Goal: Task Accomplishment & Management: Manage account settings

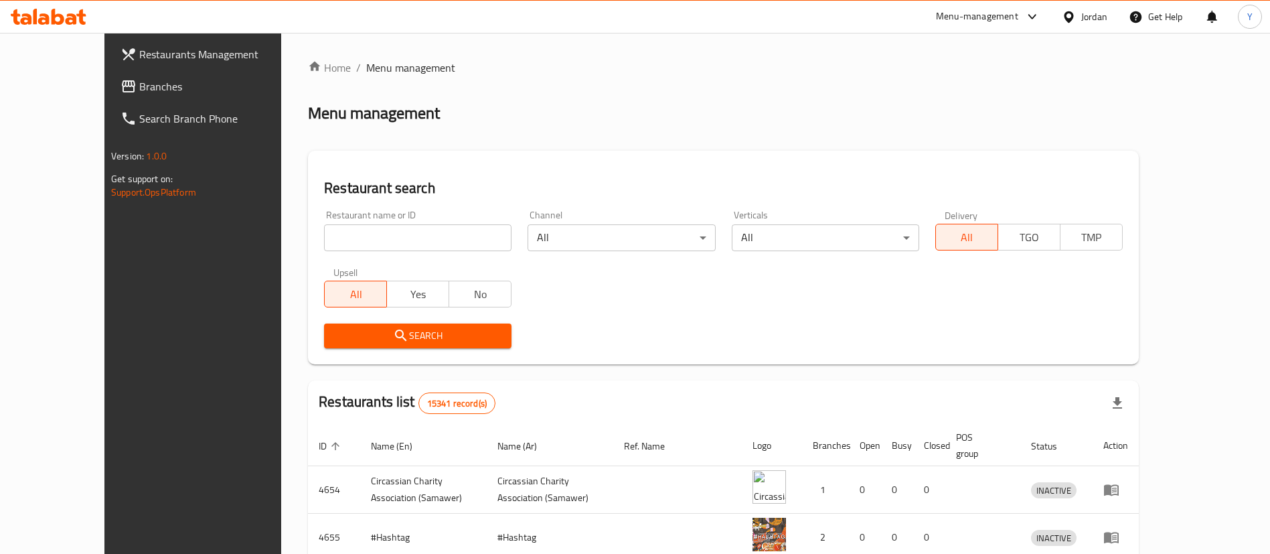
drag, startPoint x: 44, startPoint y: 84, endPoint x: 56, endPoint y: 113, distance: 30.6
click at [139, 84] on span "Branches" at bounding box center [222, 86] width 167 height 16
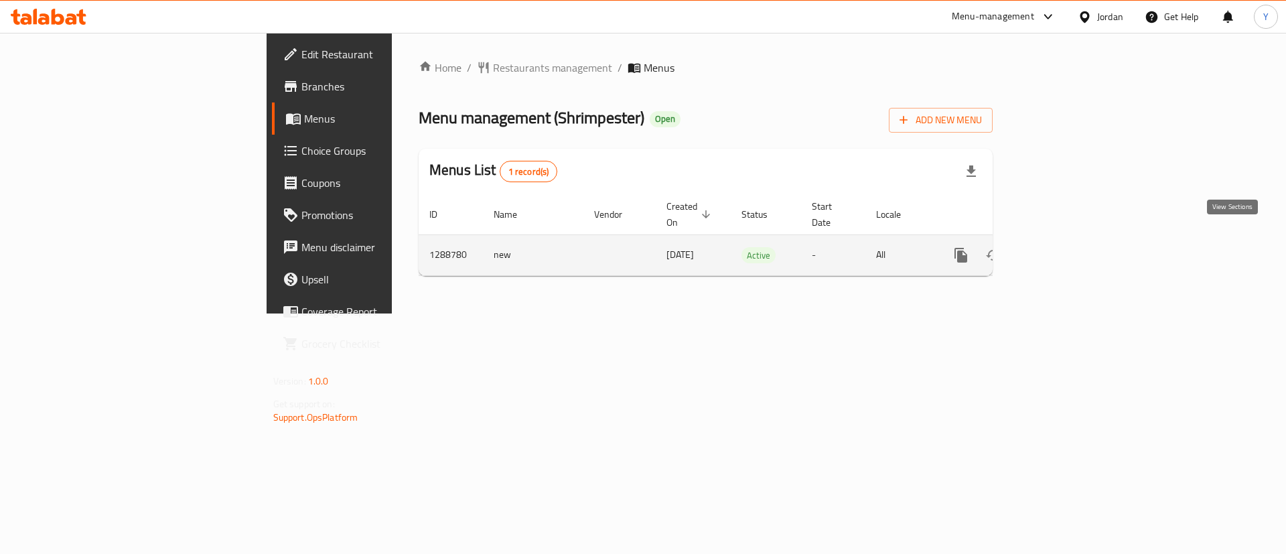
click at [1073, 239] on link "enhanced table" at bounding box center [1057, 255] width 32 height 32
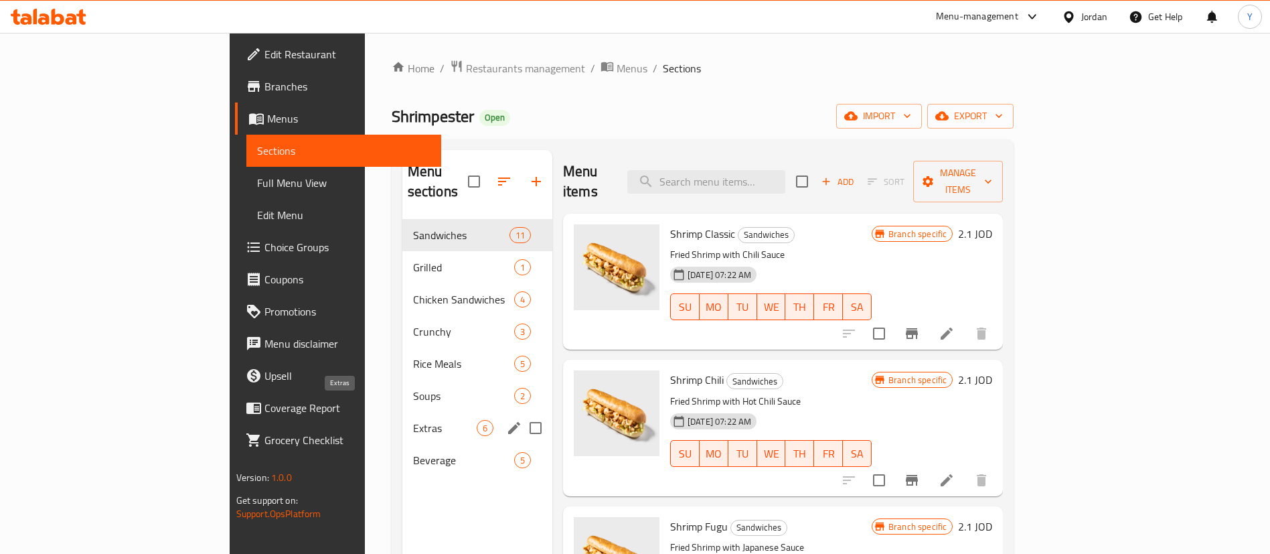
click at [413, 420] on span "Extras" at bounding box center [445, 428] width 64 height 16
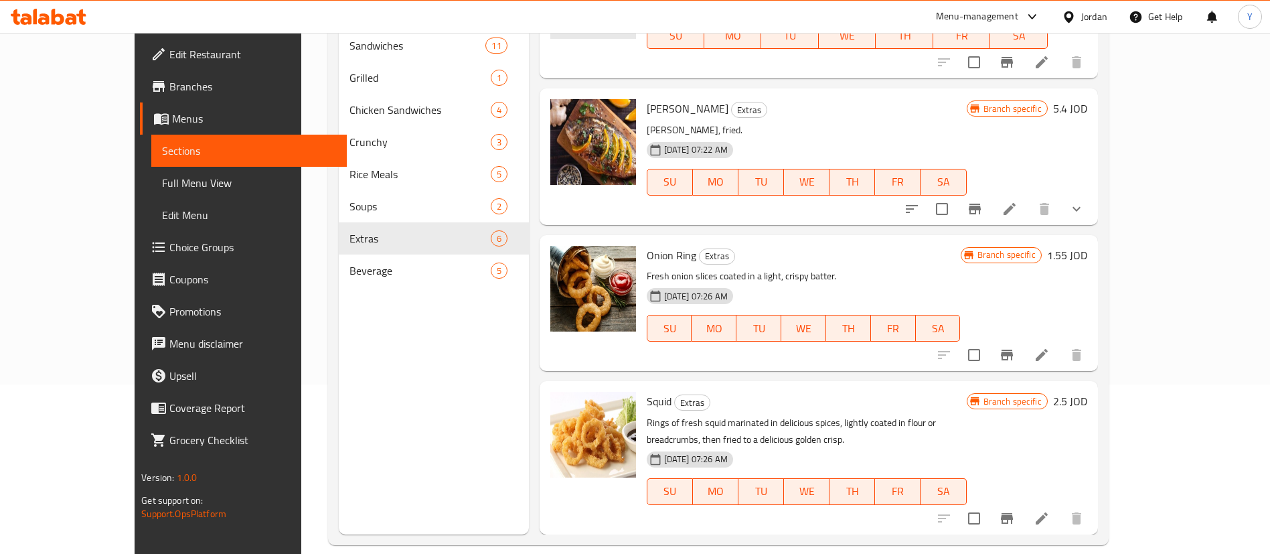
scroll to position [188, 0]
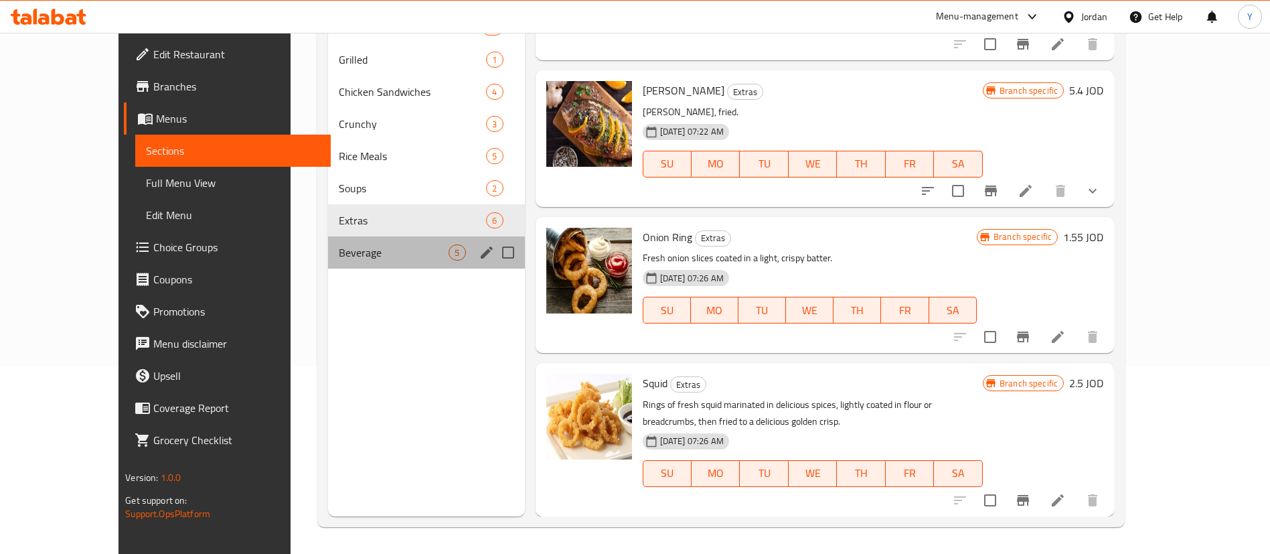
click at [328, 260] on div "Beverage 5" at bounding box center [426, 252] width 197 height 32
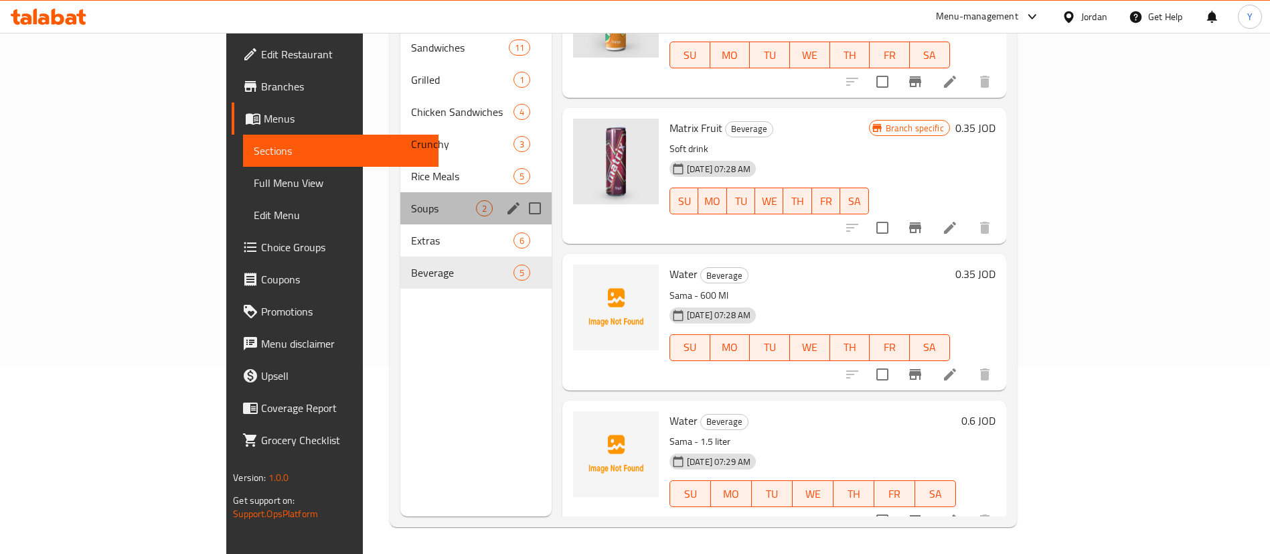
click at [400, 196] on div "Soups 2" at bounding box center [475, 208] width 151 height 32
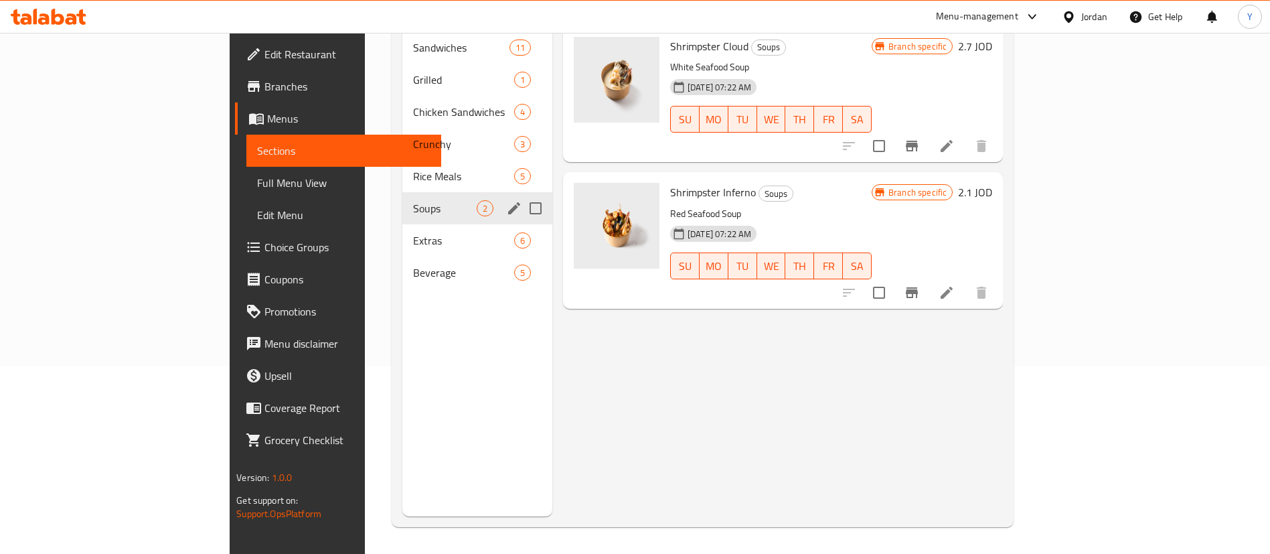
click at [413, 168] on span "Rice Meals" at bounding box center [463, 176] width 101 height 16
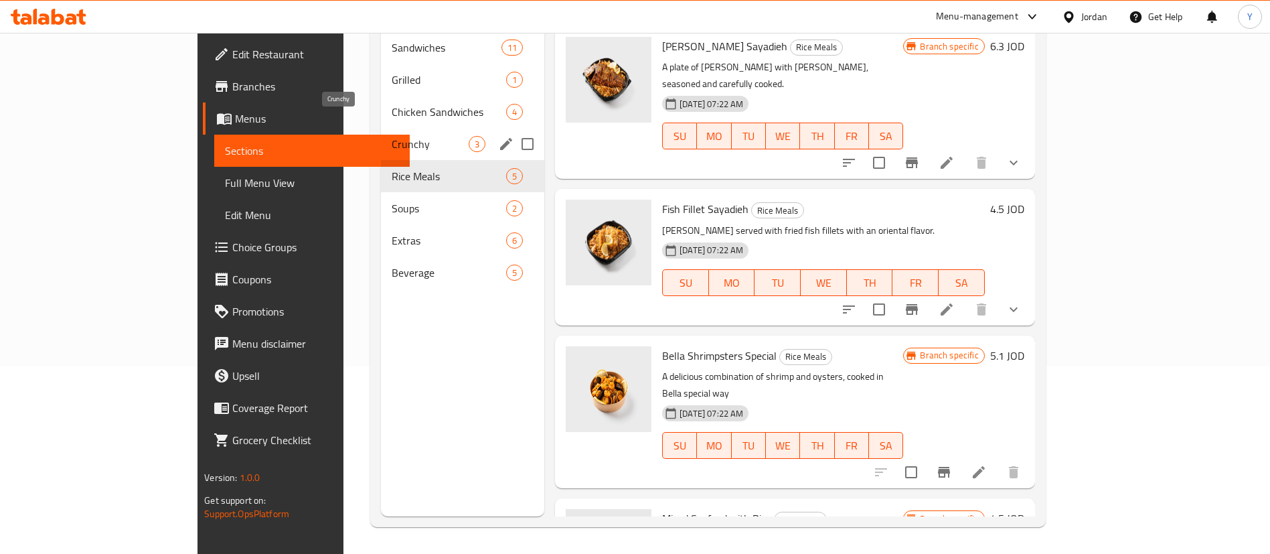
click at [392, 136] on span "Crunchy" at bounding box center [430, 144] width 77 height 16
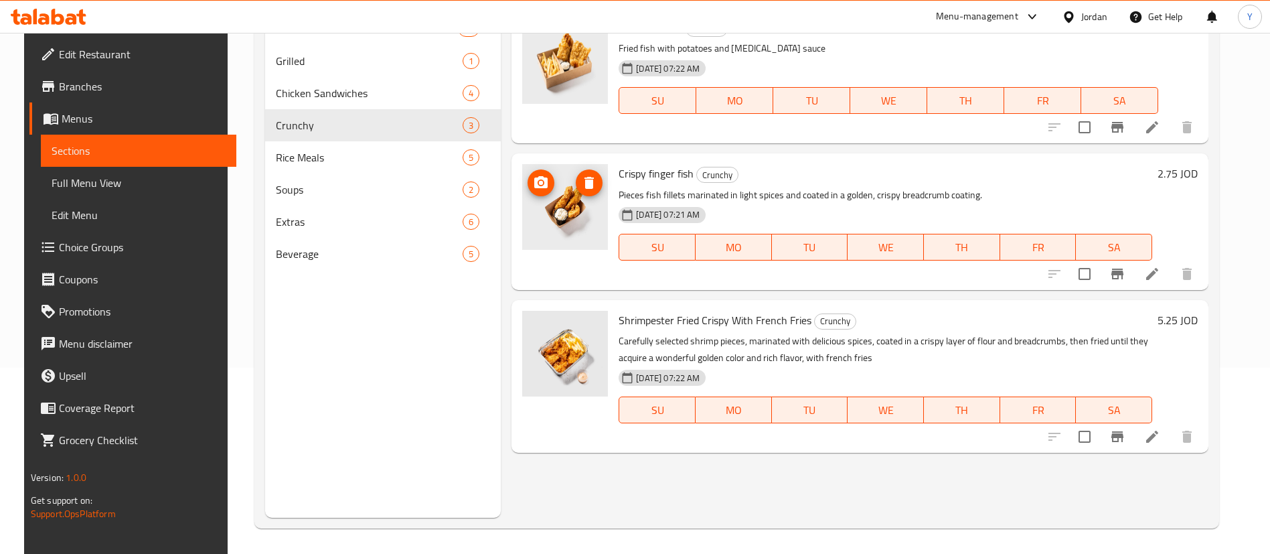
scroll to position [188, 0]
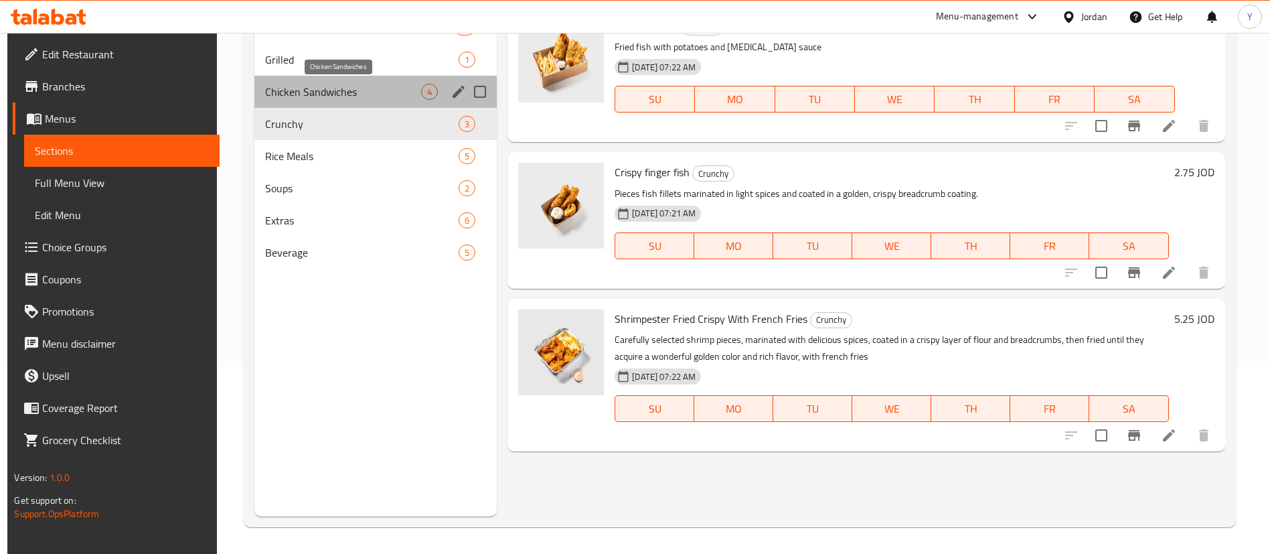
click at [357, 93] on span "Chicken Sandwiches" at bounding box center [343, 92] width 156 height 16
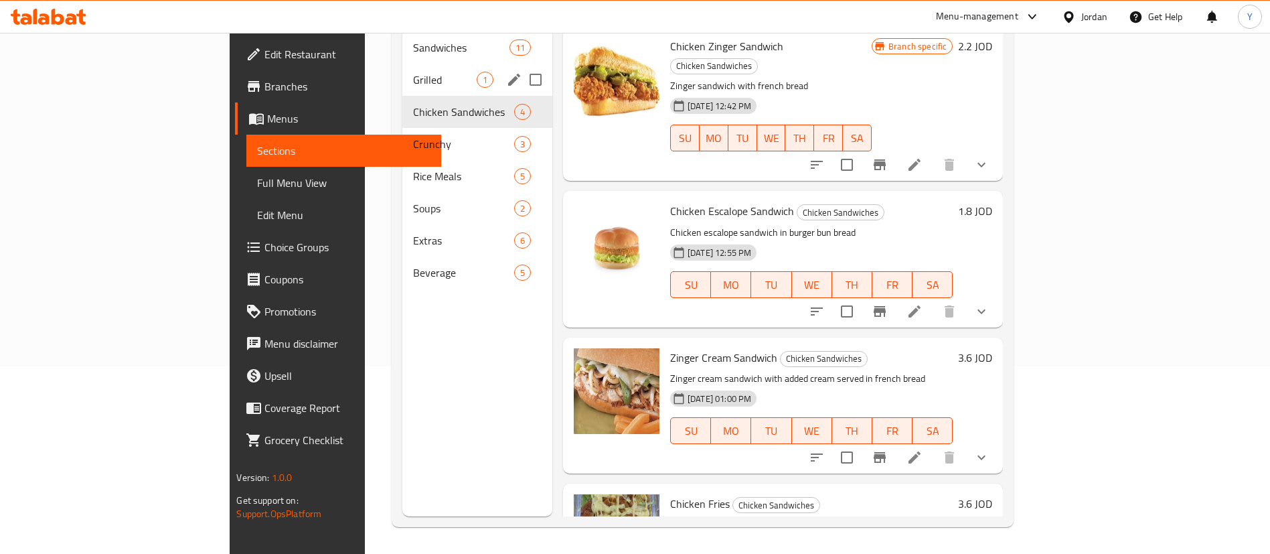
click at [402, 64] on div "Grilled 1" at bounding box center [477, 80] width 150 height 32
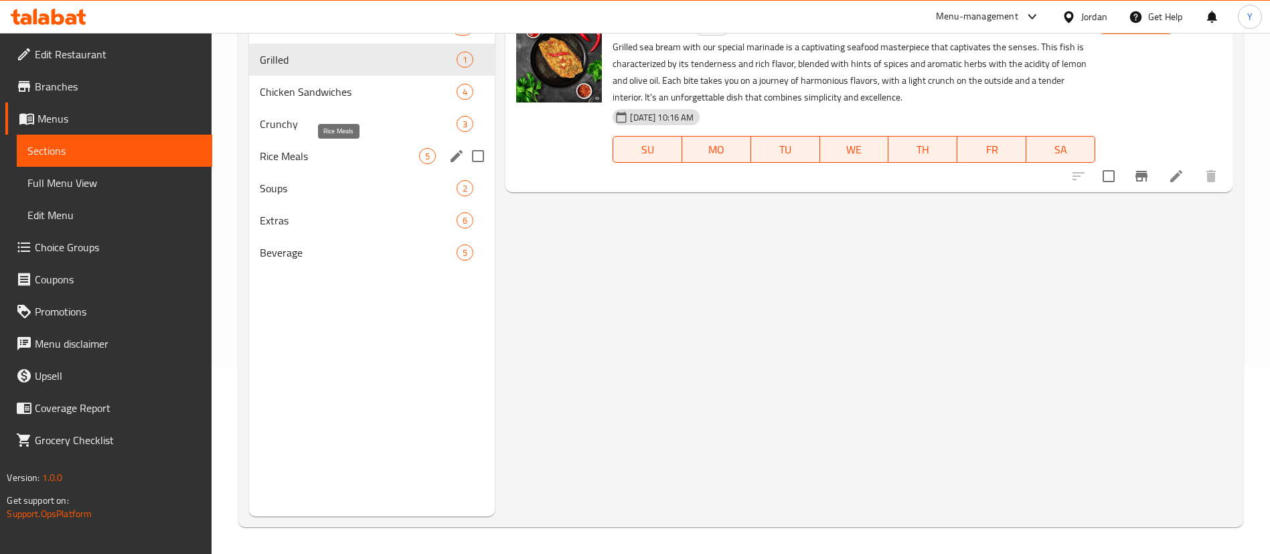
click at [303, 159] on span "Rice Meals" at bounding box center [339, 156] width 159 height 16
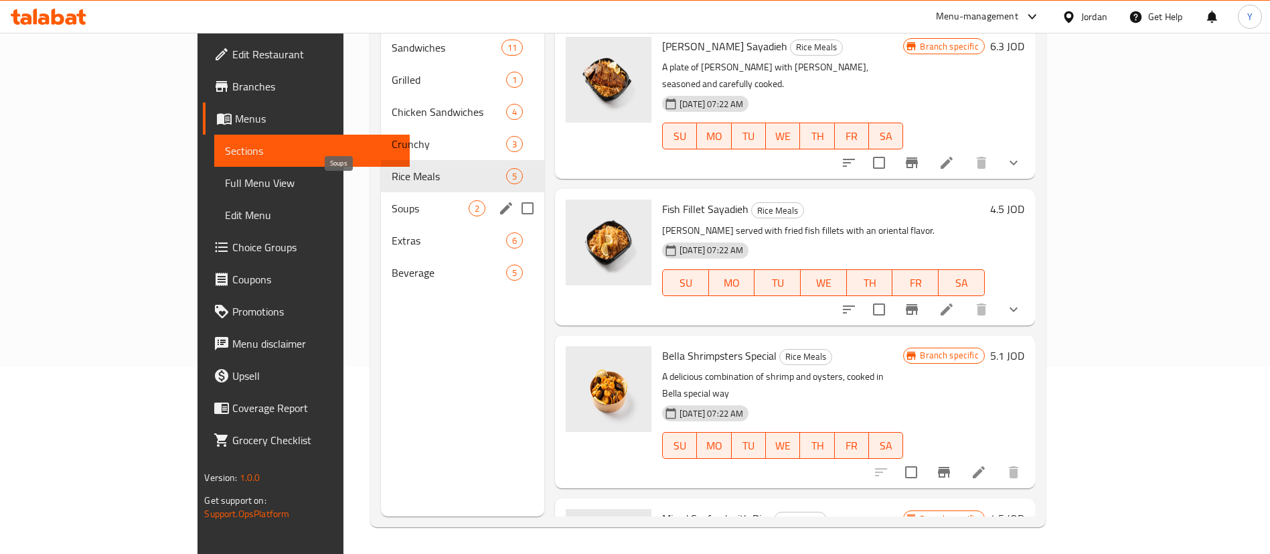
click at [392, 200] on span "Soups" at bounding box center [430, 208] width 77 height 16
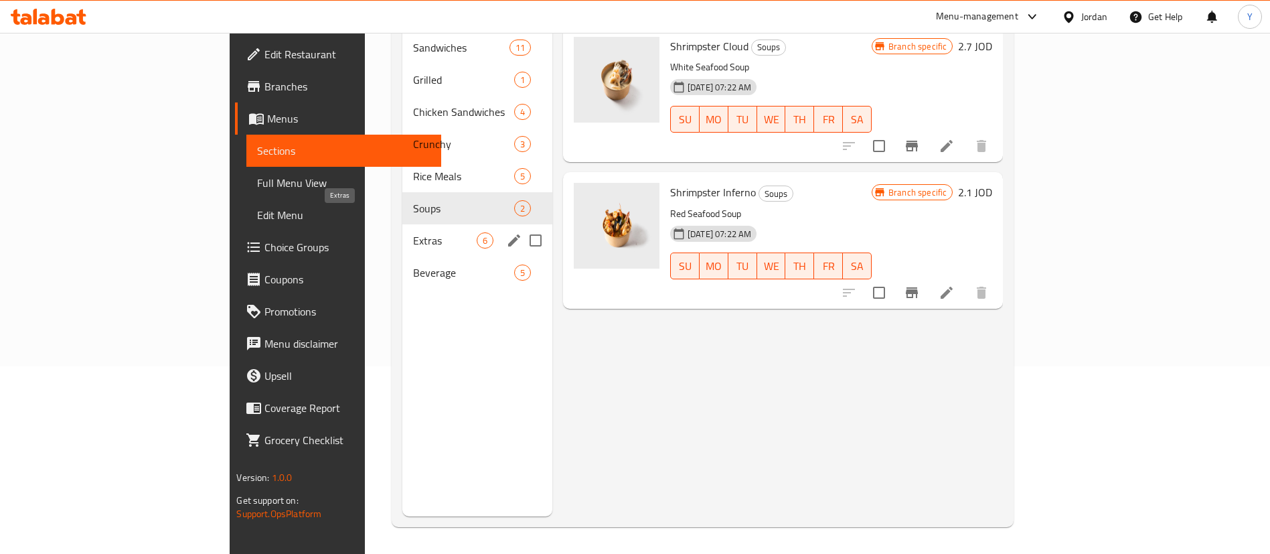
click at [413, 232] on span "Extras" at bounding box center [445, 240] width 64 height 16
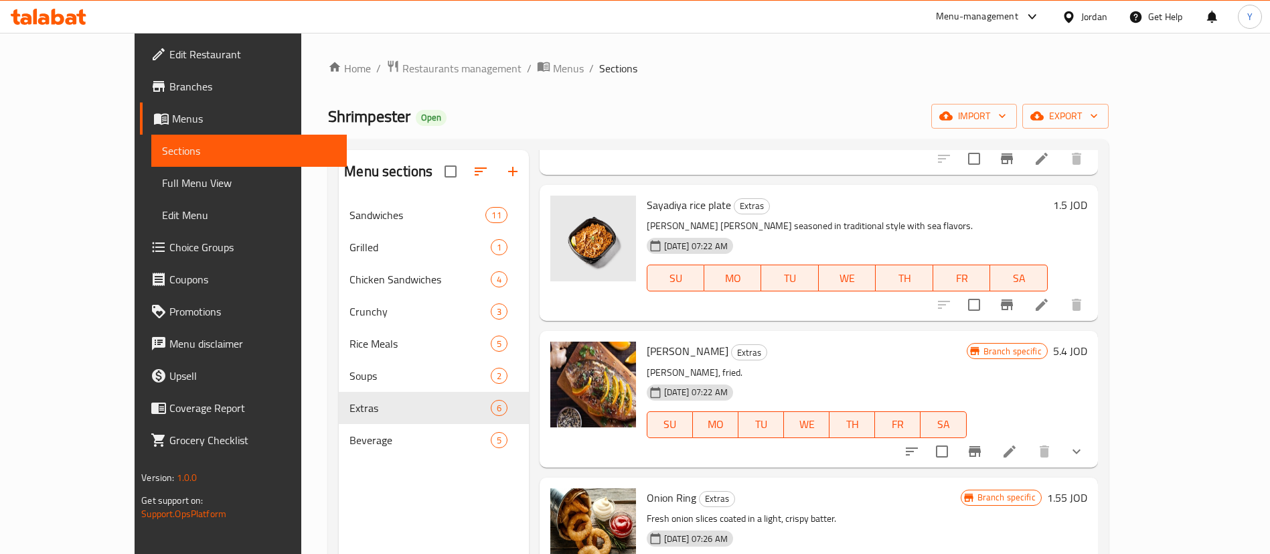
scroll to position [374, 0]
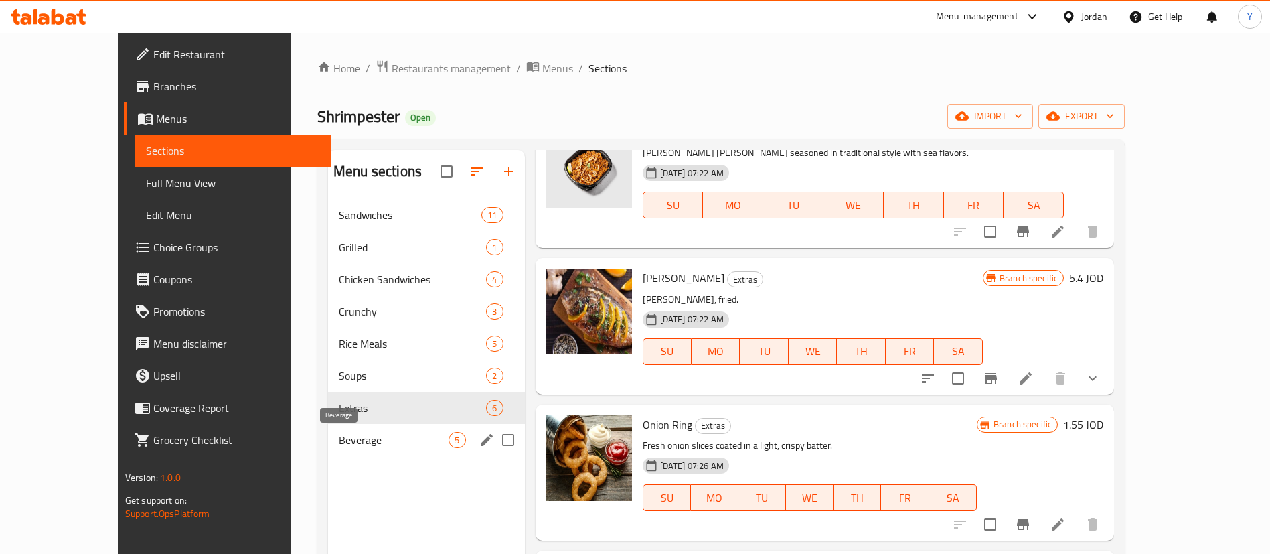
click at [348, 447] on span "Beverage" at bounding box center [394, 440] width 110 height 16
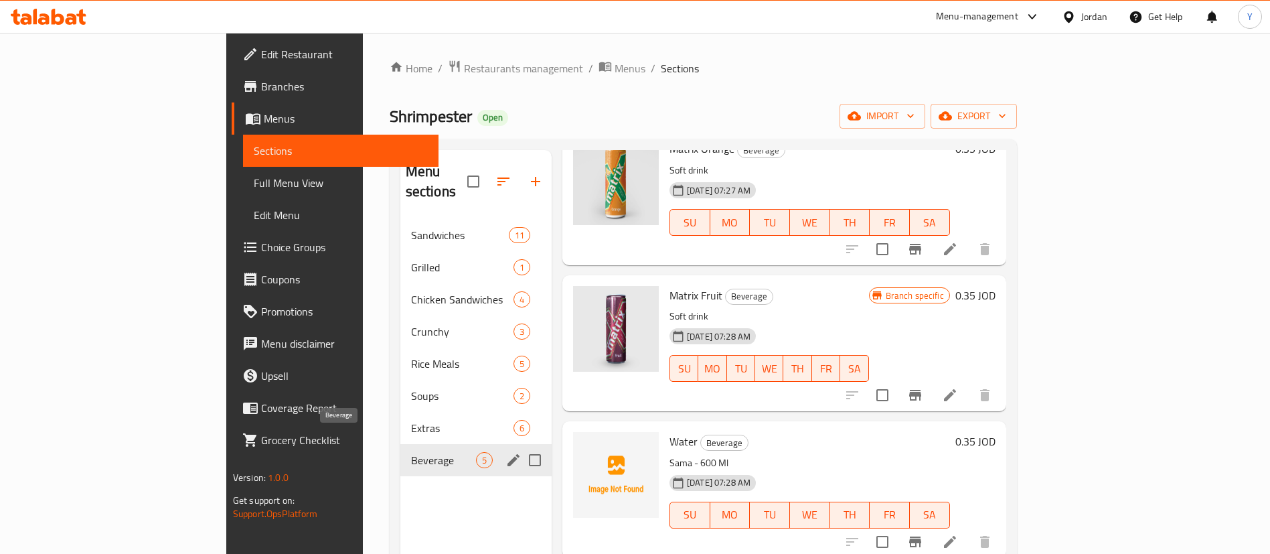
scroll to position [211, 0]
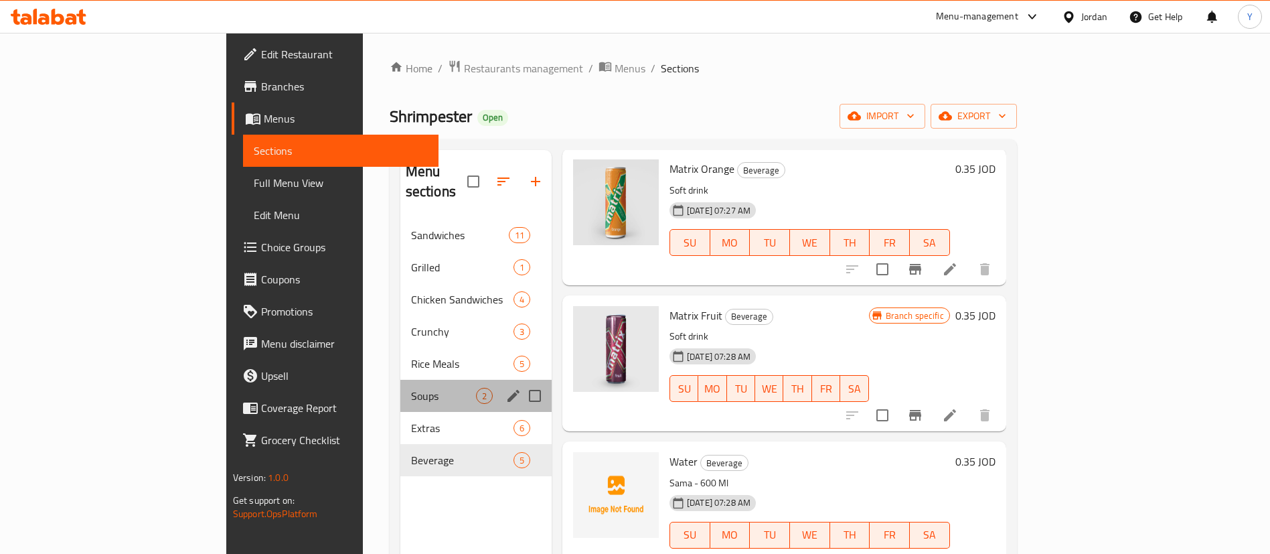
click at [400, 384] on div "Soups 2" at bounding box center [475, 396] width 151 height 32
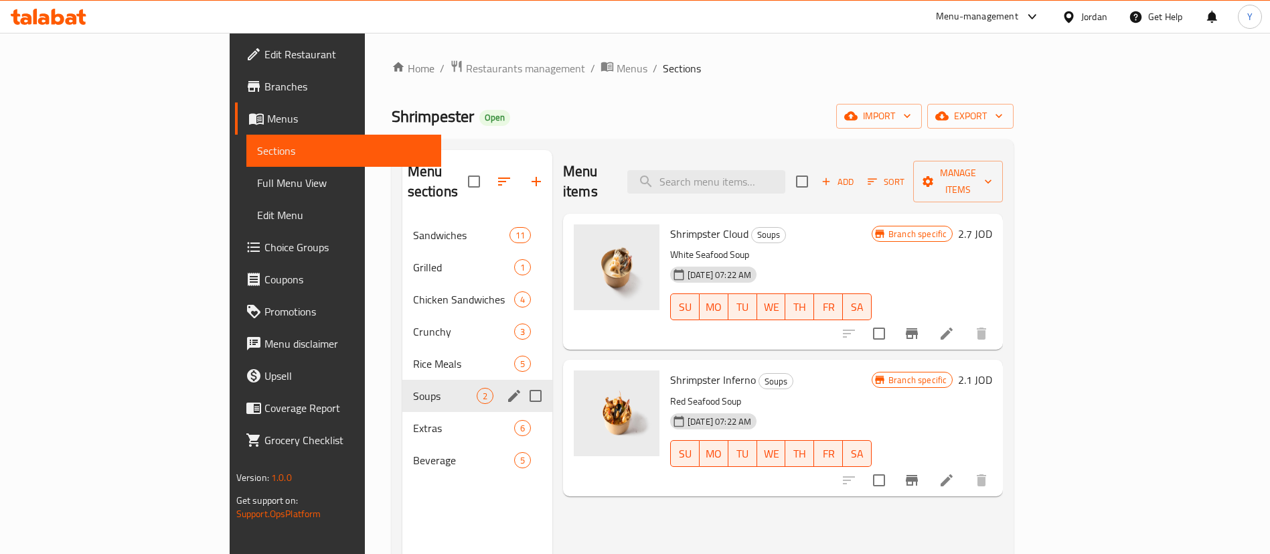
click at [413, 356] on span "Rice Meals" at bounding box center [463, 364] width 101 height 16
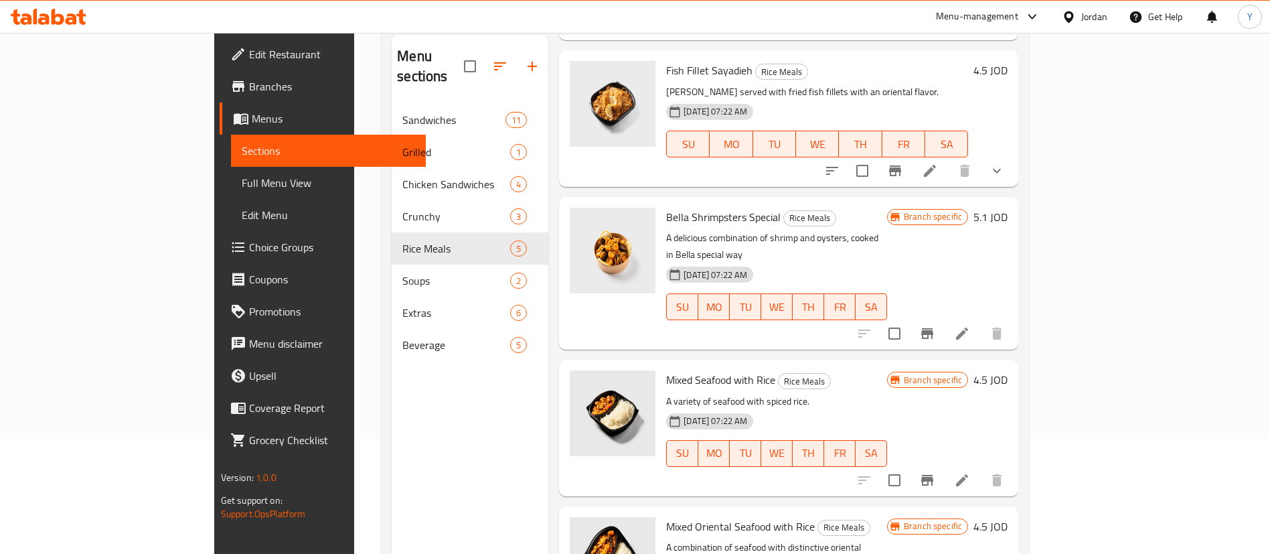
scroll to position [188, 0]
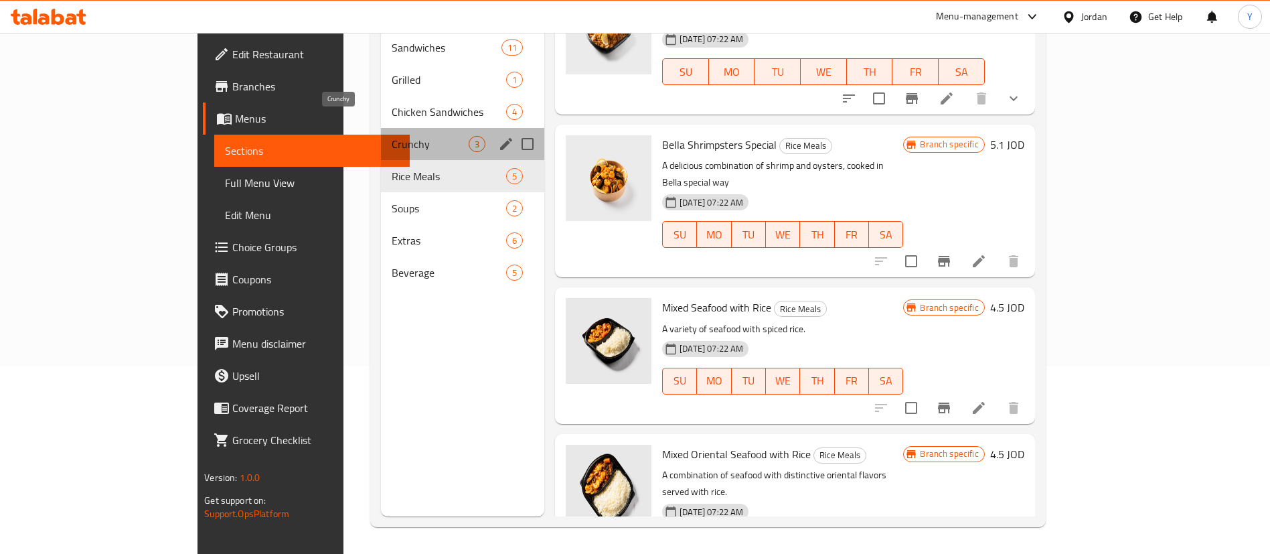
drag, startPoint x: 347, startPoint y: 124, endPoint x: 392, endPoint y: 130, distance: 45.3
click at [392, 136] on span "Crunchy" at bounding box center [430, 144] width 77 height 16
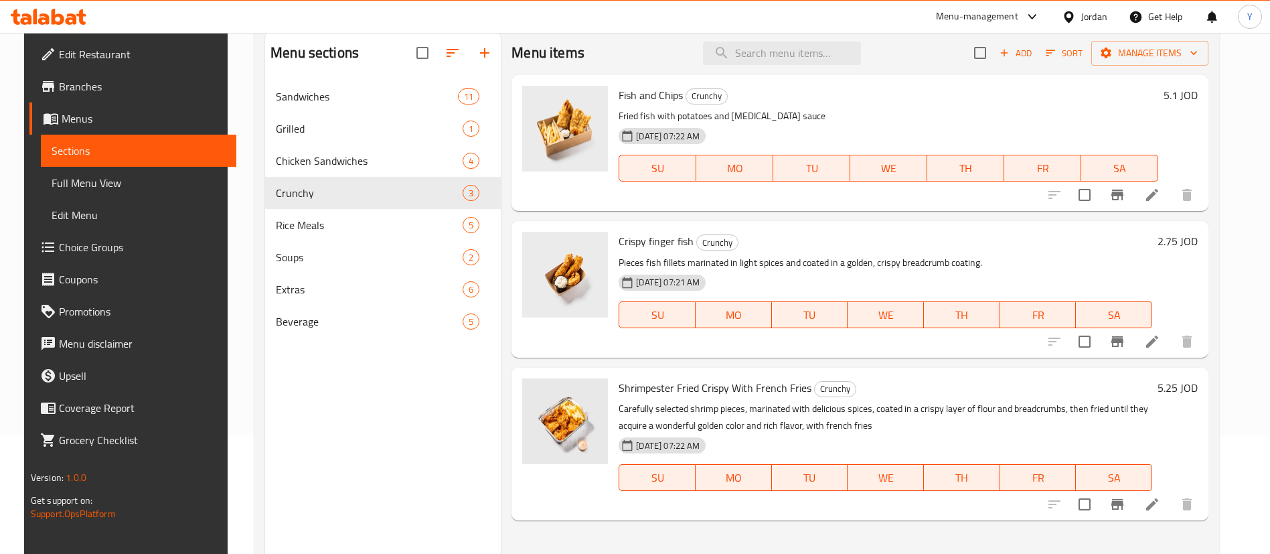
scroll to position [87, 0]
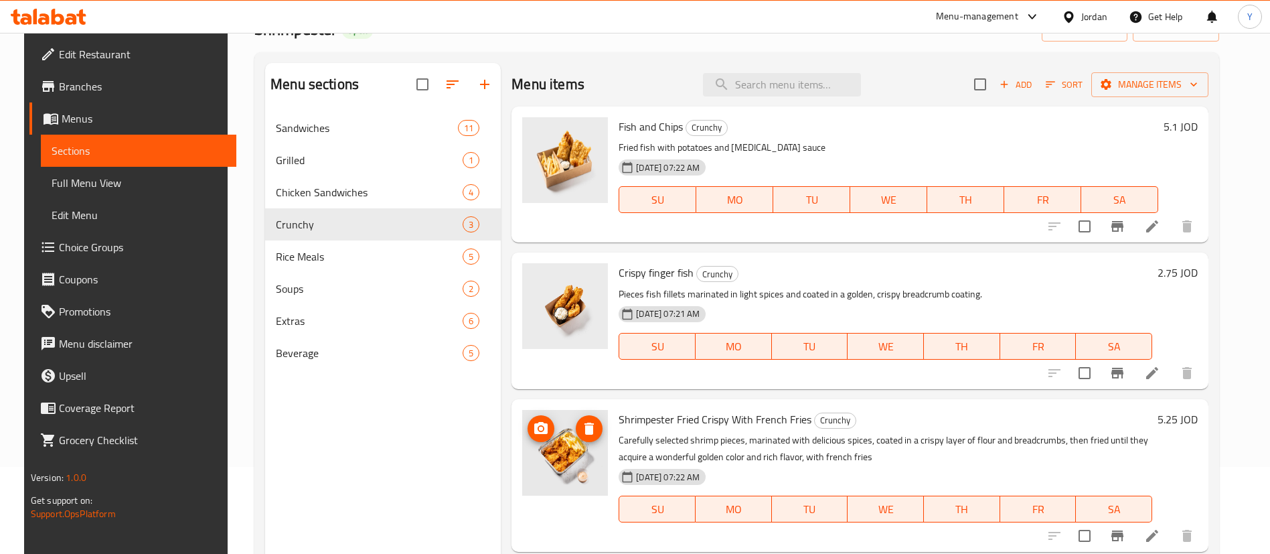
click at [542, 433] on icon "upload picture" at bounding box center [541, 429] width 16 height 16
click at [78, 12] on icon at bounding box center [49, 17] width 76 height 16
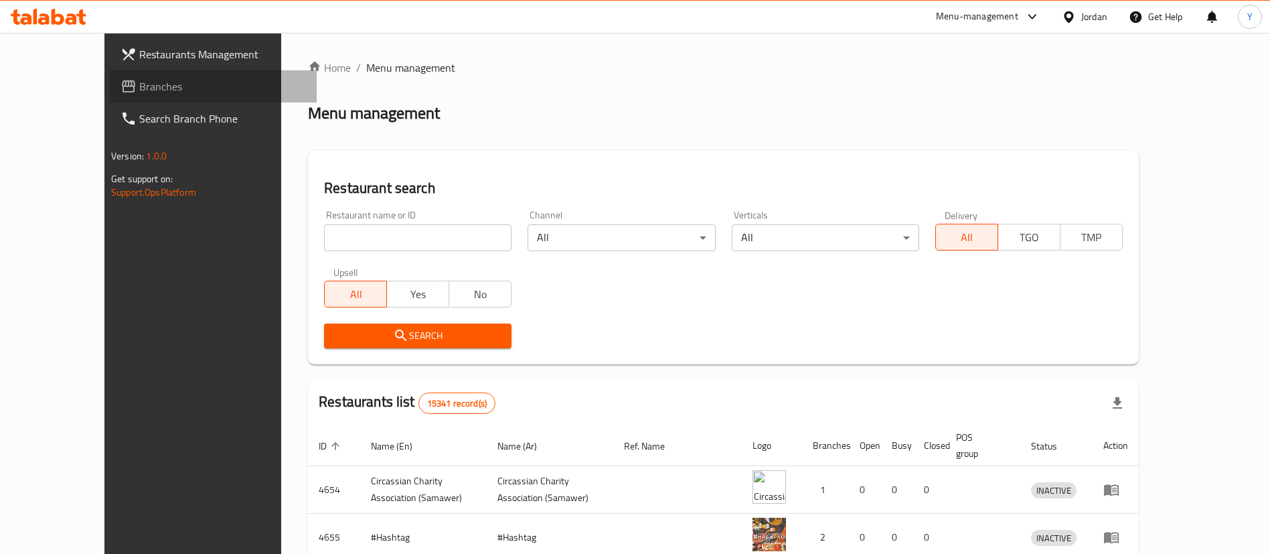
click at [139, 87] on span "Branches" at bounding box center [222, 86] width 167 height 16
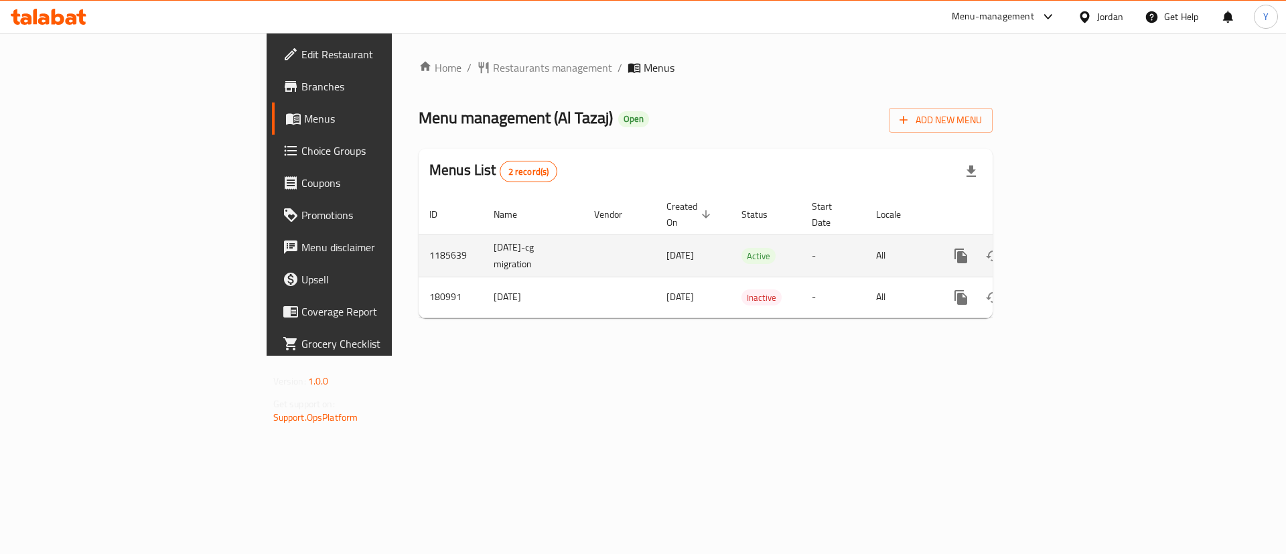
click at [1065, 248] on icon "enhanced table" at bounding box center [1057, 256] width 16 height 16
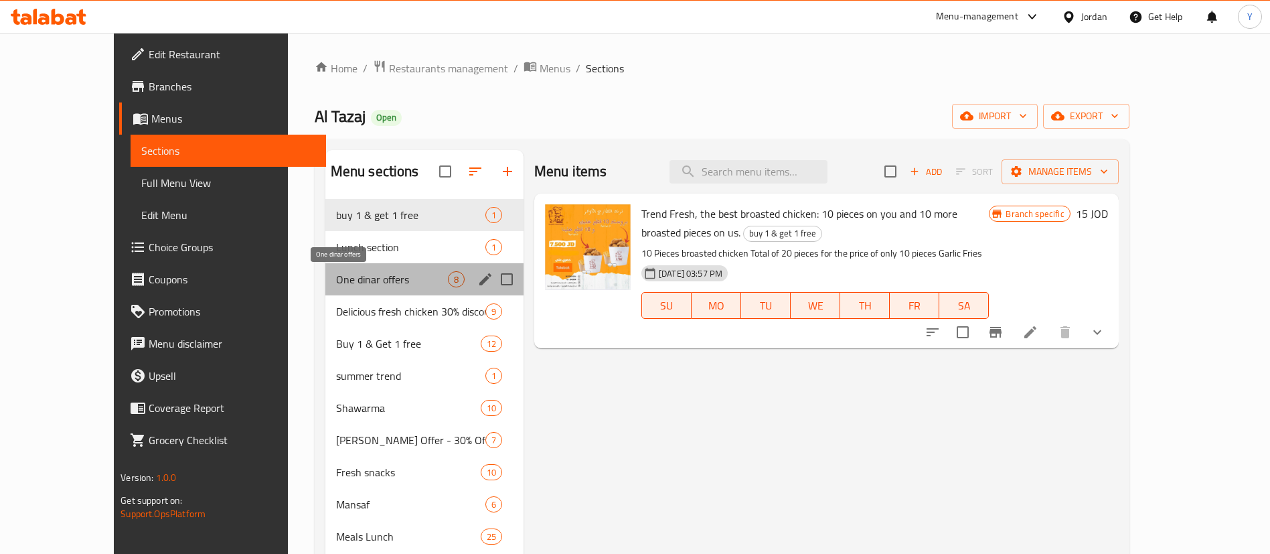
click at [336, 283] on span "One dinar offers" at bounding box center [392, 279] width 112 height 16
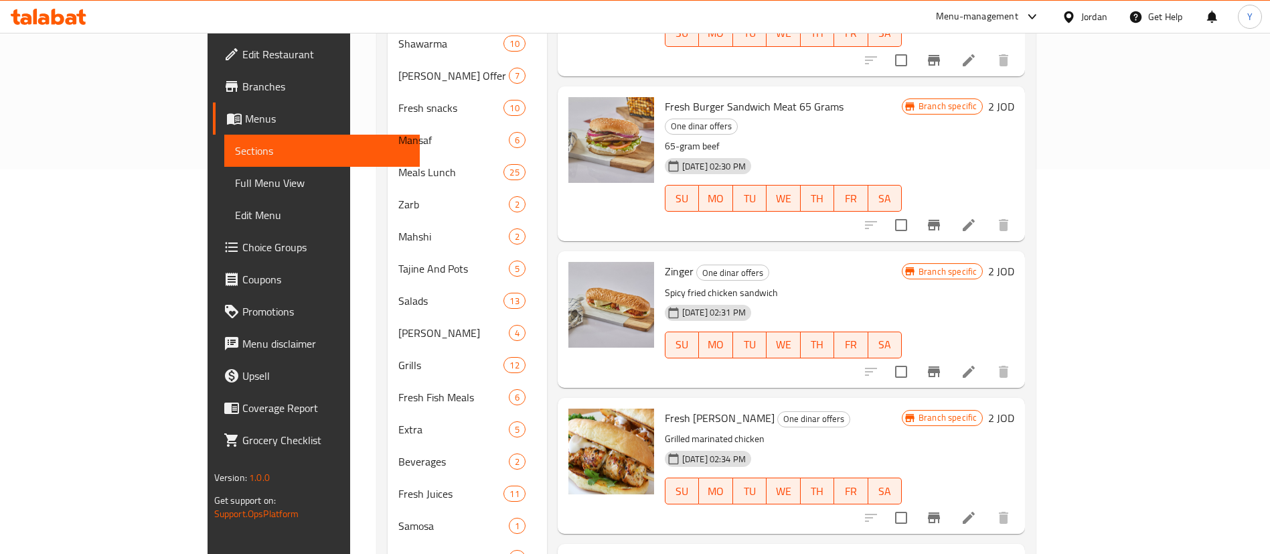
scroll to position [459, 0]
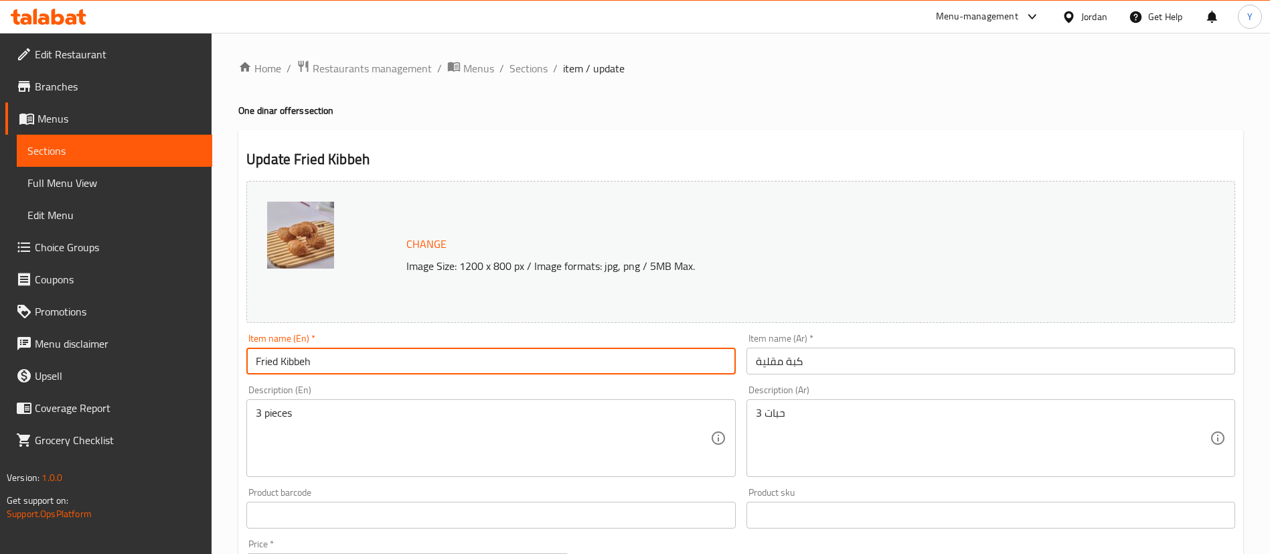
drag, startPoint x: 333, startPoint y: 367, endPoint x: 158, endPoint y: 350, distance: 175.6
click at [158, 350] on div "Edit Restaurant Branches Menus Sections Full Menu View Edit Menu Choice Groups …" at bounding box center [635, 499] width 1270 height 933
paste input "كبة حلبية مقلية 3 حبات"
drag, startPoint x: 396, startPoint y: 360, endPoint x: 96, endPoint y: 372, distance: 300.2
click at [40, 361] on div "Edit Restaurant Branches Menus Sections Full Menu View Edit Menu Choice Groups …" at bounding box center [635, 499] width 1270 height 933
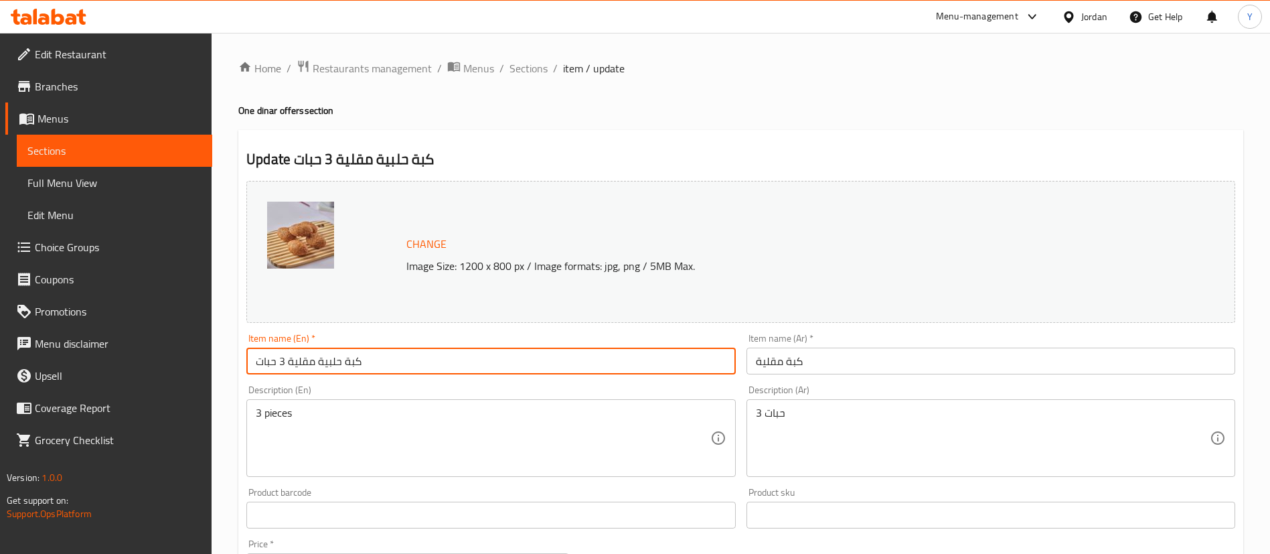
type input "كبة حلبية مقلية 3 حبات"
click at [828, 369] on div "Item name (Ar)   * كبة مقلية Item name (Ar) *" at bounding box center [991, 354] width 500 height 52
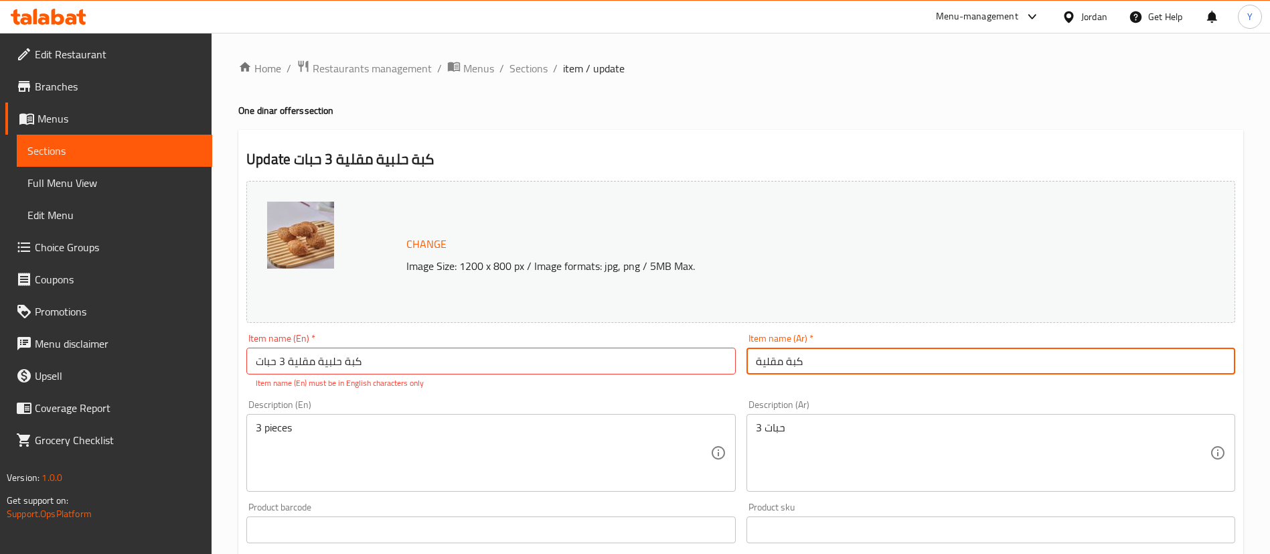
drag, startPoint x: 829, startPoint y: 362, endPoint x: 519, endPoint y: 371, distance: 310.2
click at [520, 371] on div "Change Image Size: 1200 x 800 px / Image formats: jpg, png / 5MB Max. Item name…" at bounding box center [741, 480] width 1000 height 611
paste input "حلبية مقلية 3 حبات"
type input "كبة حلبية مقلية 3 حبات"
drag, startPoint x: 374, startPoint y: 366, endPoint x: 104, endPoint y: 362, distance: 269.9
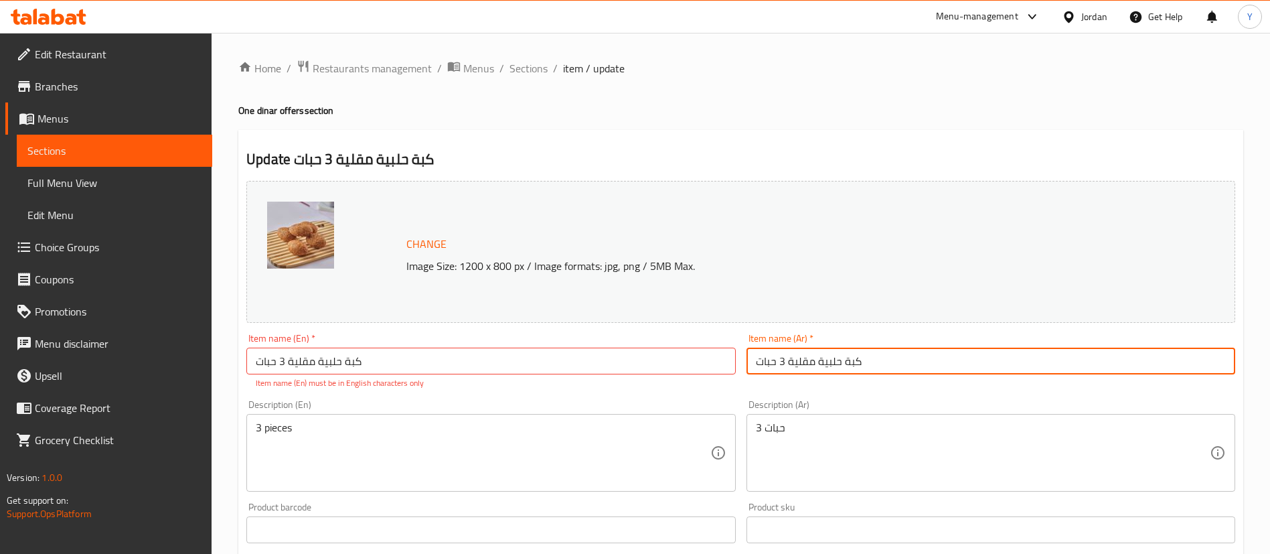
click at [104, 362] on div "Edit Restaurant Branches Menus Sections Full Menu View Edit Menu Choice Groups …" at bounding box center [635, 507] width 1270 height 948
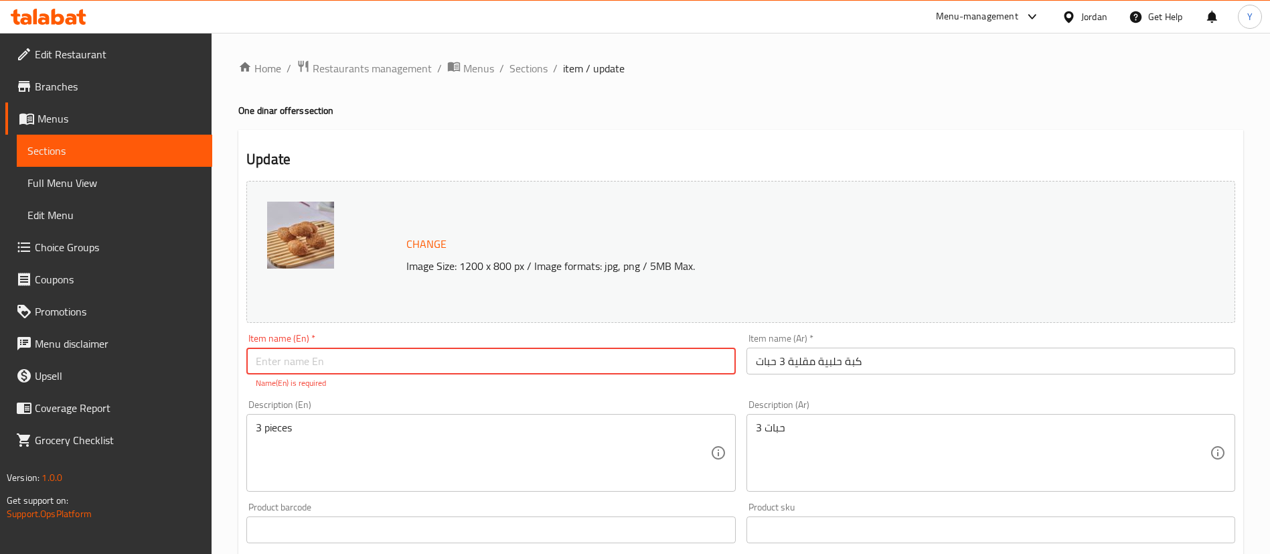
paste input "3 fried Halabi kibbeh"
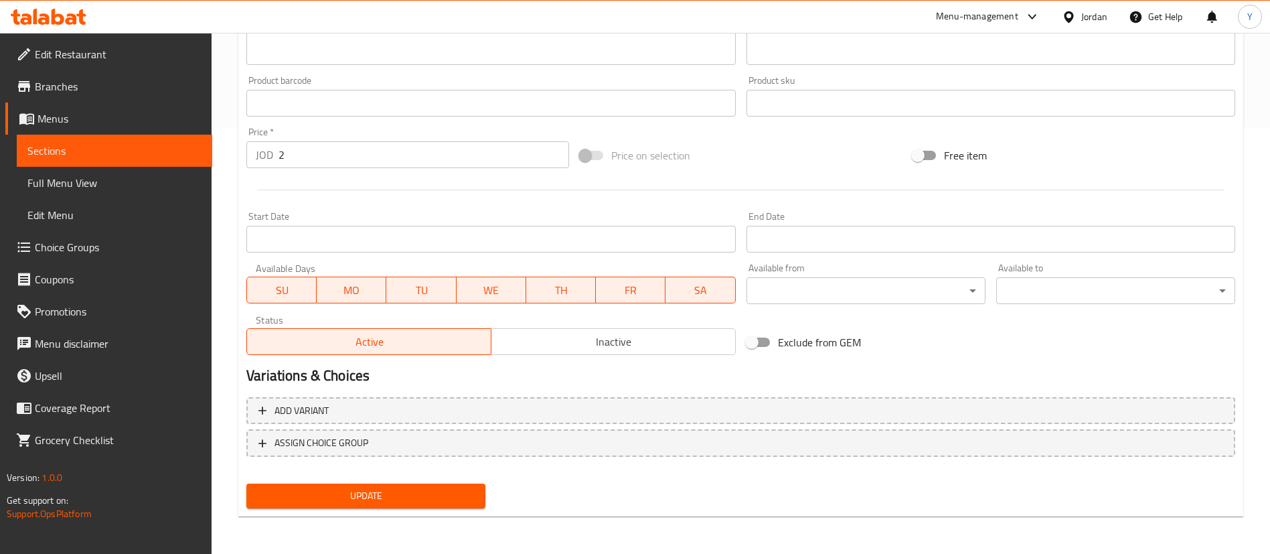
type input "3 fried Halabi kibbeh"
click at [453, 490] on span "Update" at bounding box center [366, 496] width 218 height 17
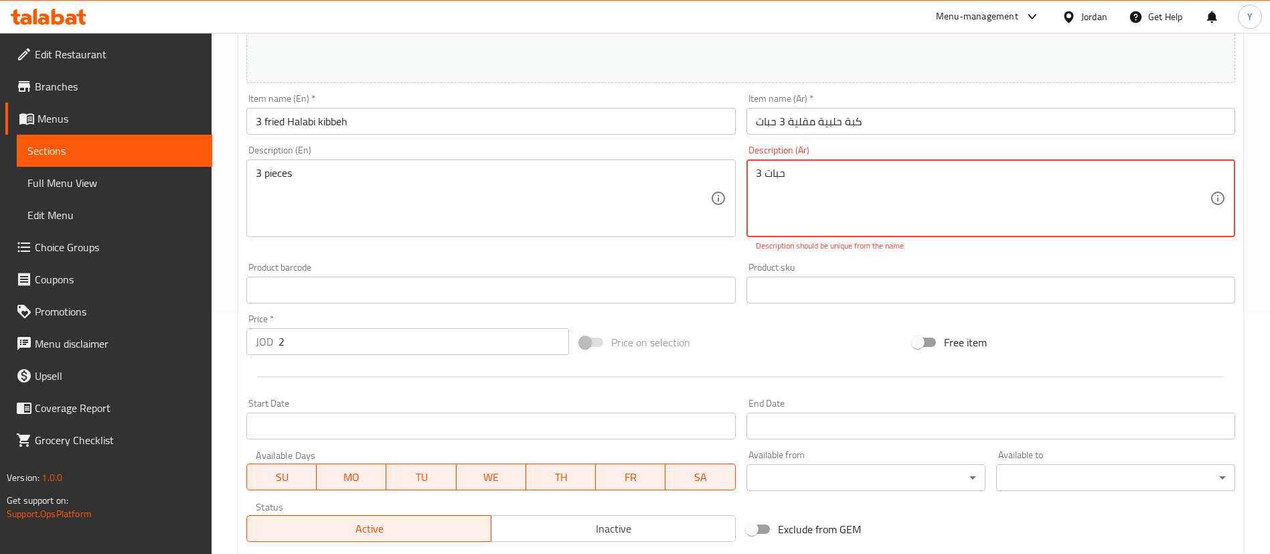
scroll to position [105, 0]
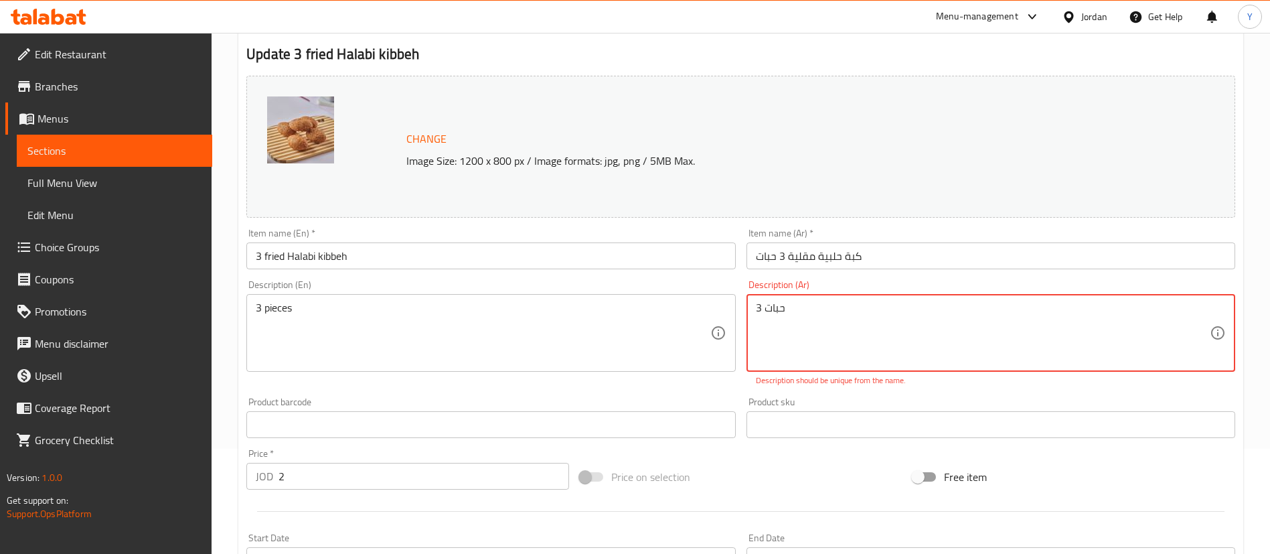
drag, startPoint x: 804, startPoint y: 321, endPoint x: 598, endPoint y: 317, distance: 205.6
click at [599, 317] on div "Change Image Size: 1200 x 800 px / Image formats: jpg, png / 5MB Max. Item name…" at bounding box center [741, 375] width 1000 height 611
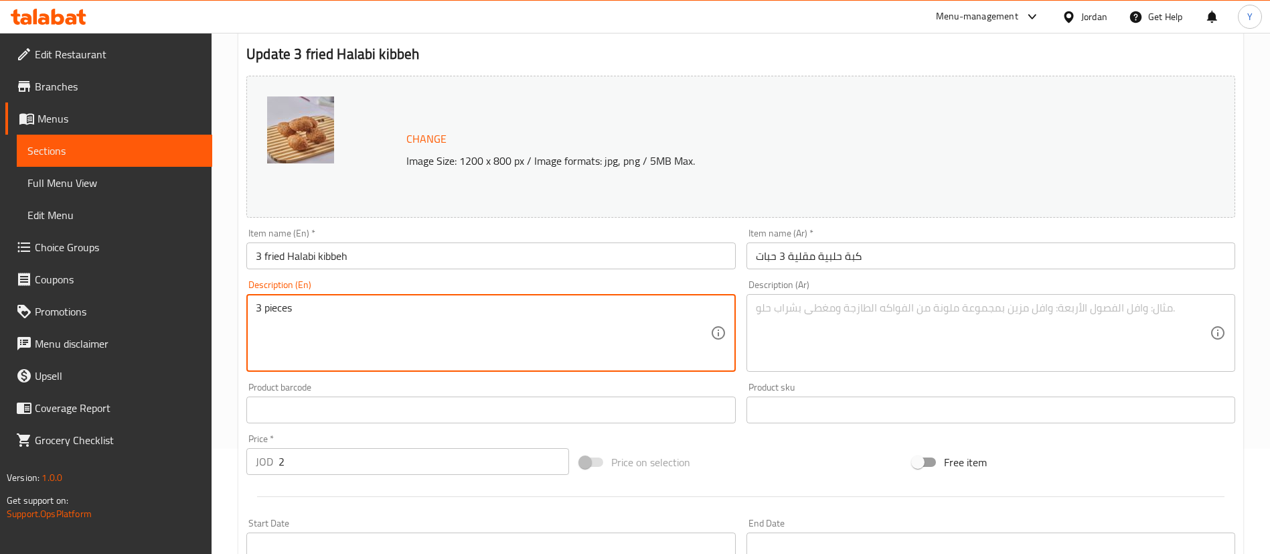
drag, startPoint x: 400, startPoint y: 311, endPoint x: 238, endPoint y: 322, distance: 161.8
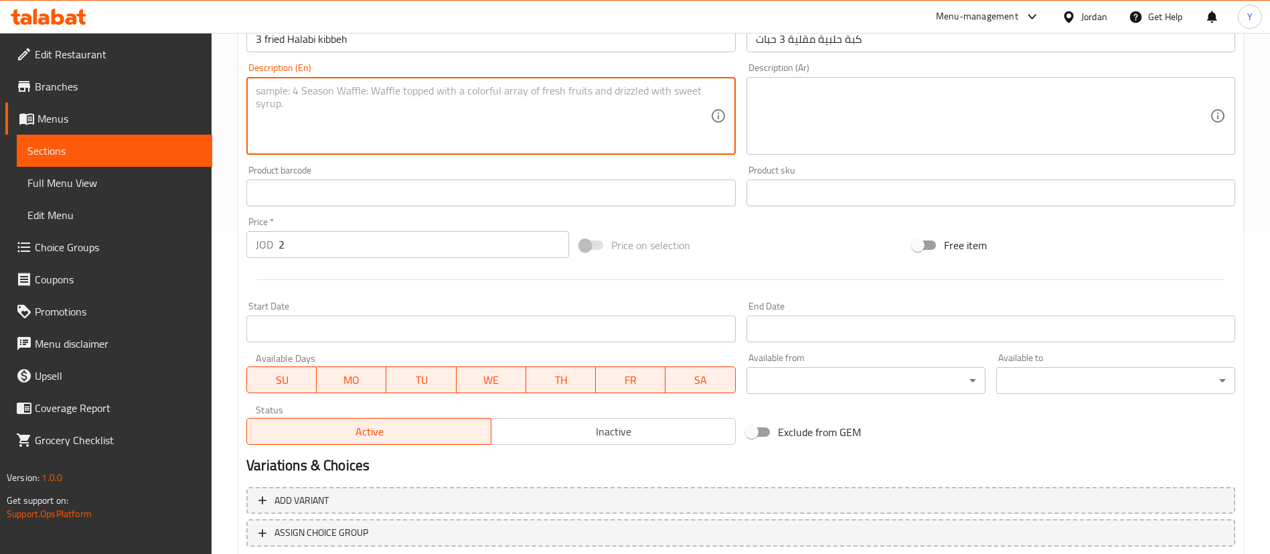
scroll to position [412, 0]
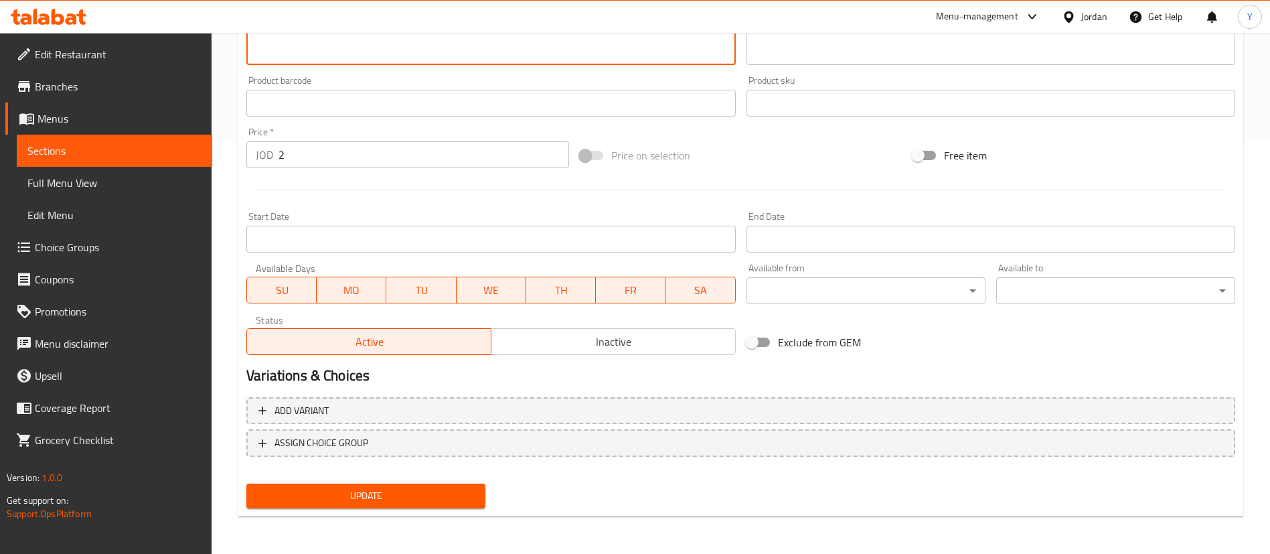
click at [407, 502] on span "Update" at bounding box center [366, 496] width 218 height 17
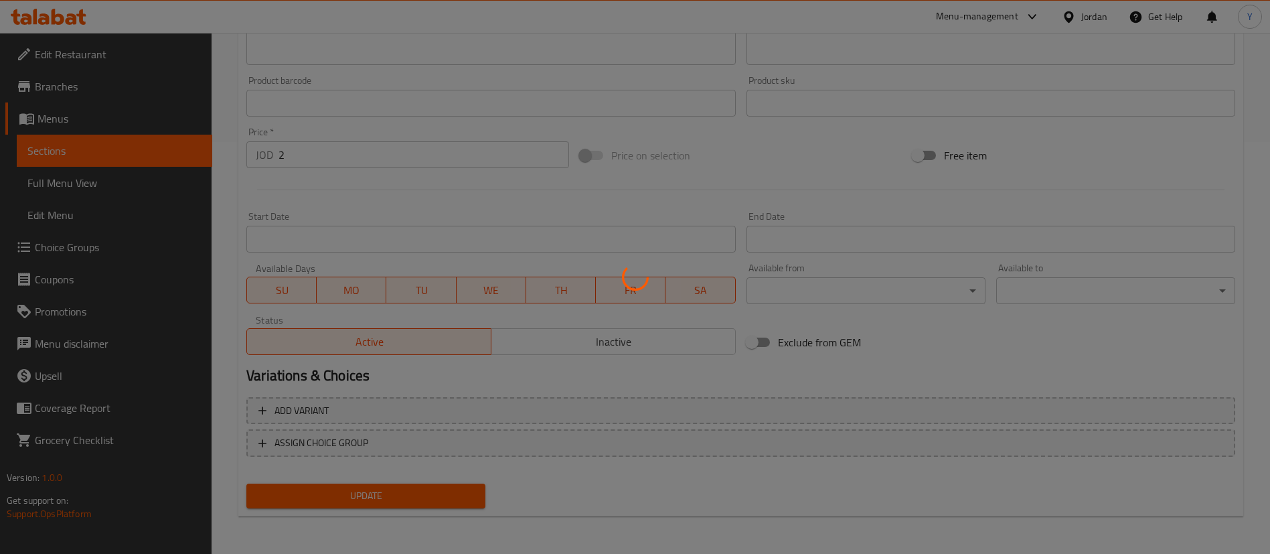
click at [407, 502] on div at bounding box center [635, 277] width 1270 height 554
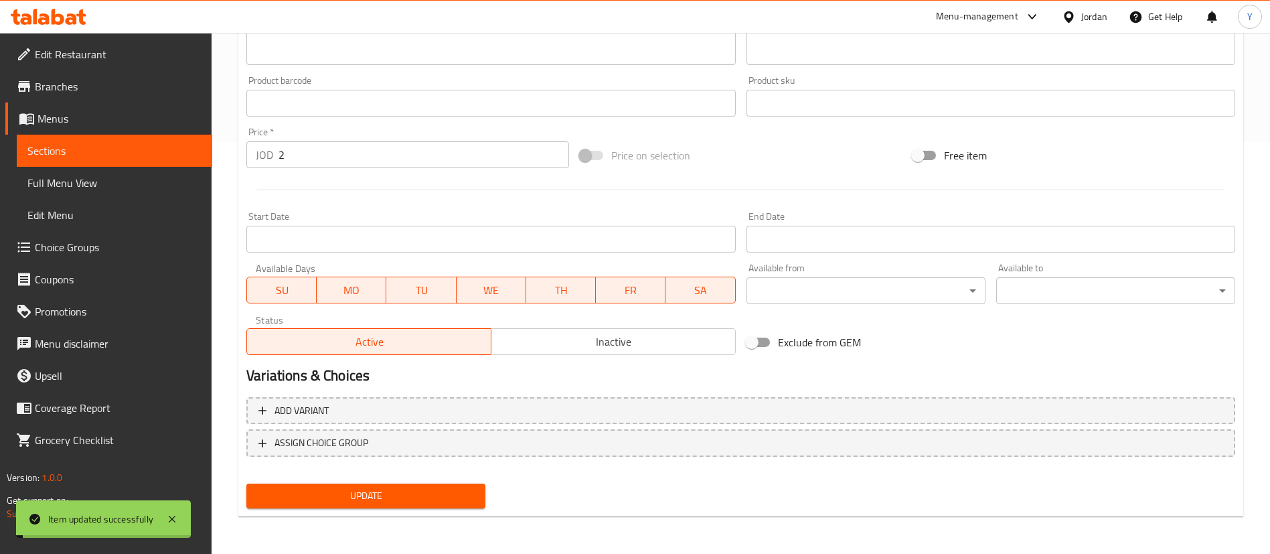
click at [407, 502] on span "Update" at bounding box center [366, 496] width 218 height 17
